Goal: Task Accomplishment & Management: Manage account settings

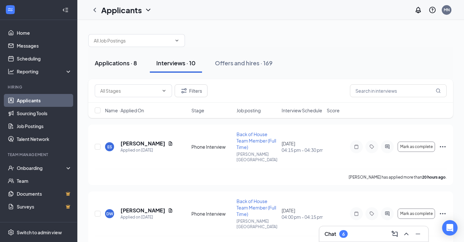
click at [111, 65] on div "Applications · 8" at bounding box center [116, 63] width 42 height 8
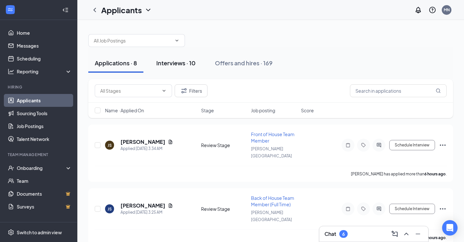
click at [176, 65] on div "Interviews · 10" at bounding box center [175, 63] width 39 height 8
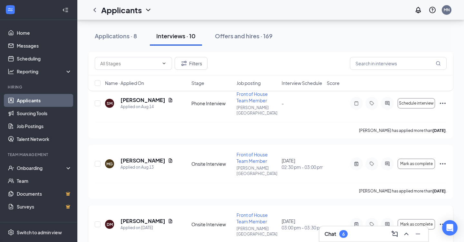
scroll to position [417, 0]
click at [389, 222] on icon "ActiveChat" at bounding box center [388, 224] width 8 height 5
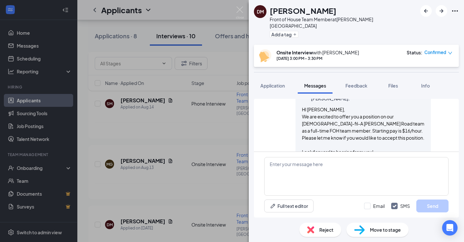
scroll to position [314, 0]
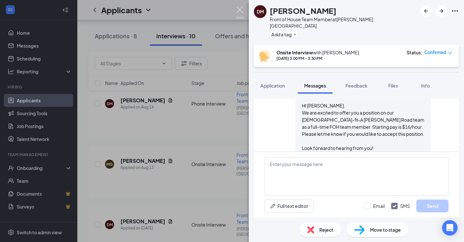
click at [240, 9] on img at bounding box center [240, 12] width 8 height 13
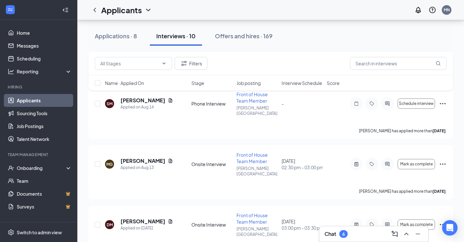
click at [240, 9] on div "Applicants [GEOGRAPHIC_DATA]" at bounding box center [270, 10] width 387 height 20
